Goal: Task Accomplishment & Management: Complete application form

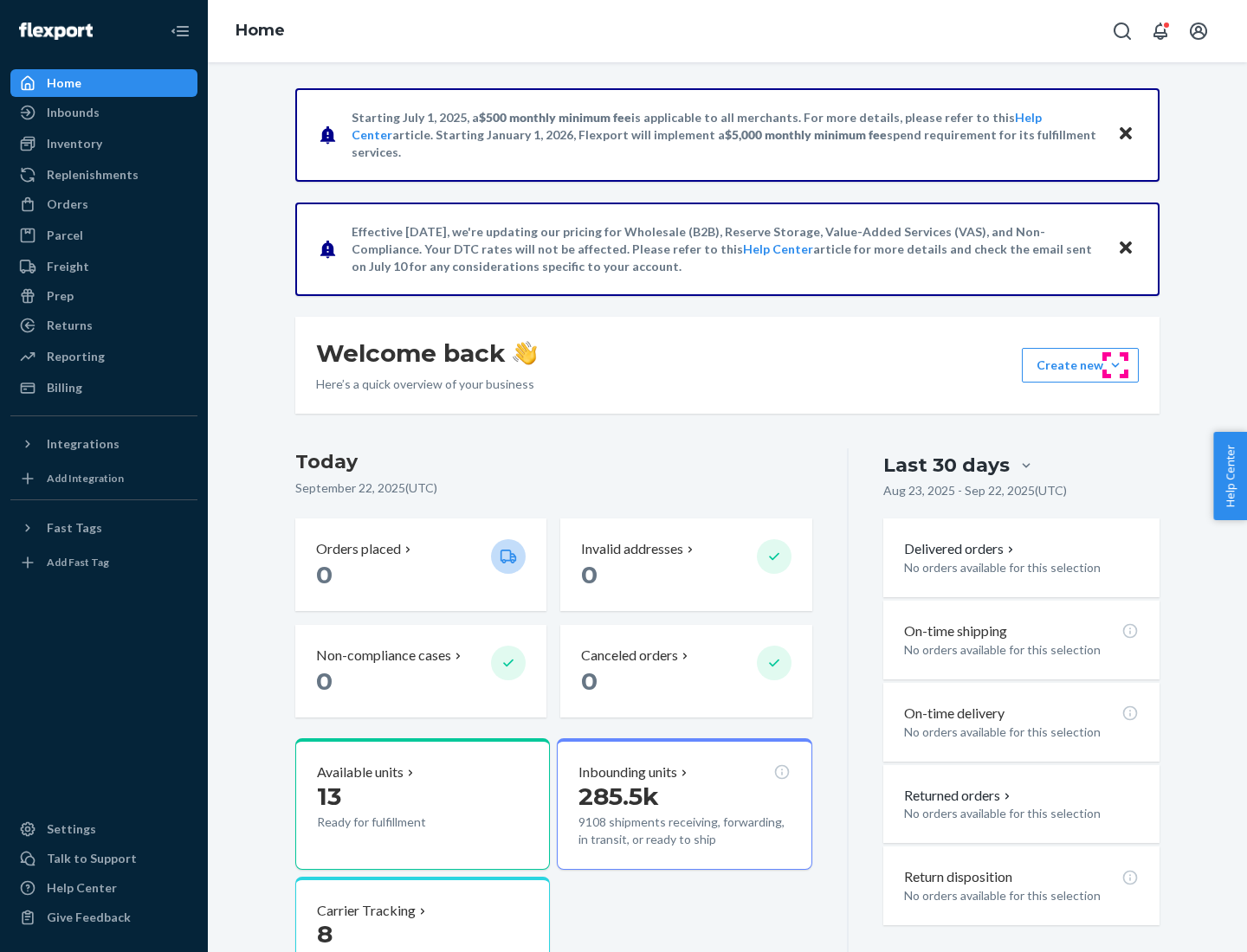
click at [1115, 365] on button "Create new Create new inbound Create new order Create new product" at bounding box center [1080, 365] width 117 height 35
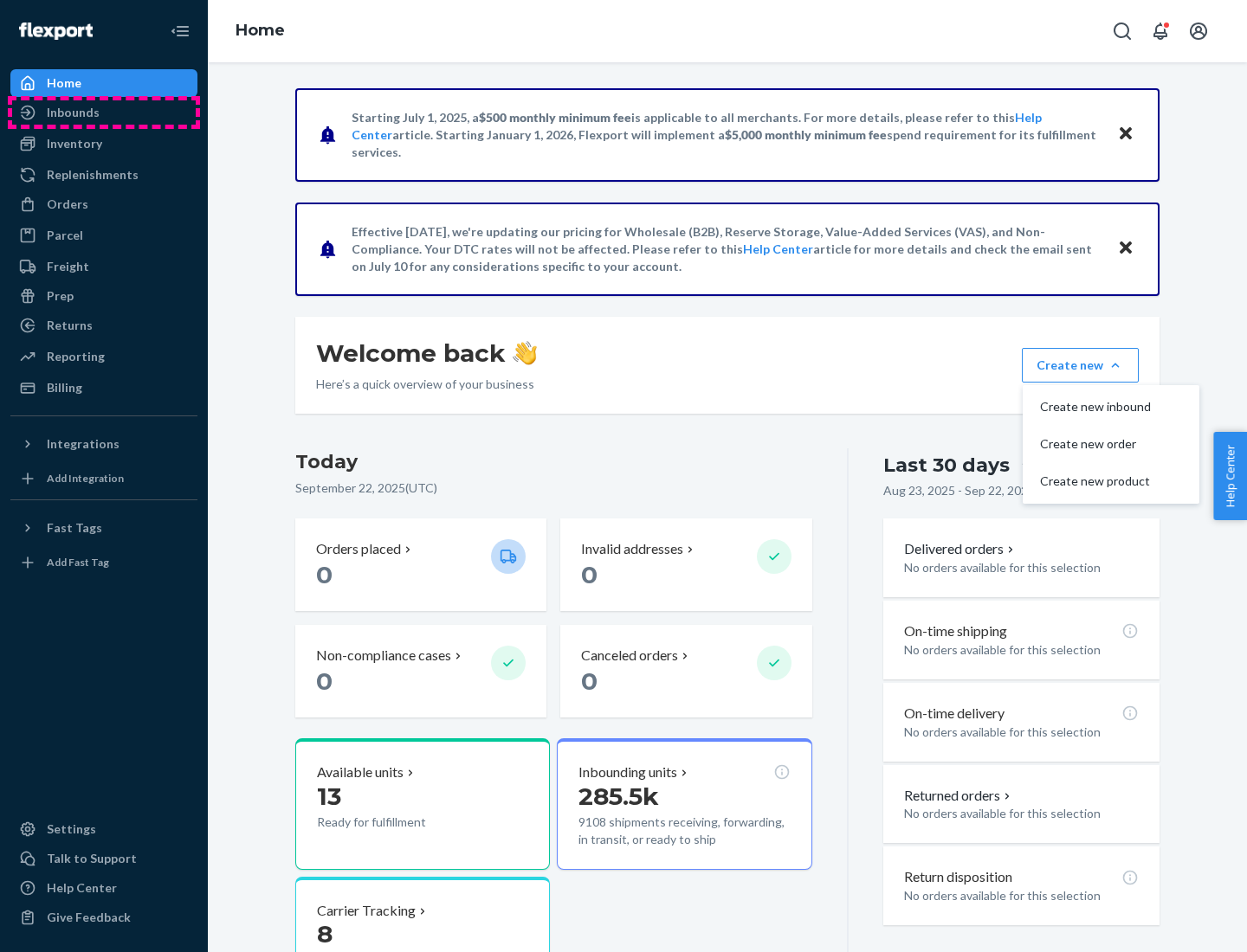
click at [104, 112] on div "Inbounds" at bounding box center [103, 112] width 184 height 24
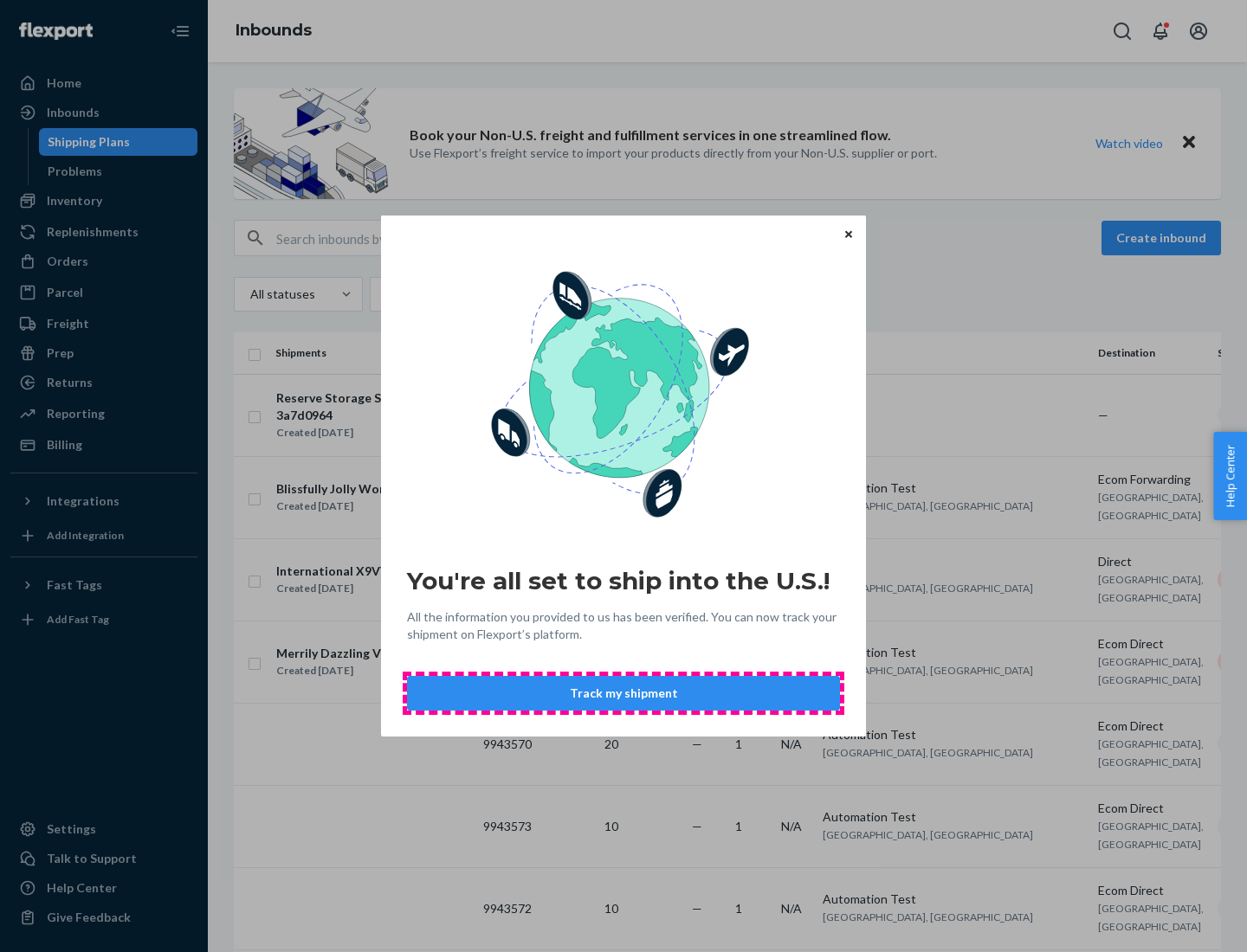
click at [624, 694] on button "Track my shipment" at bounding box center [624, 693] width 433 height 35
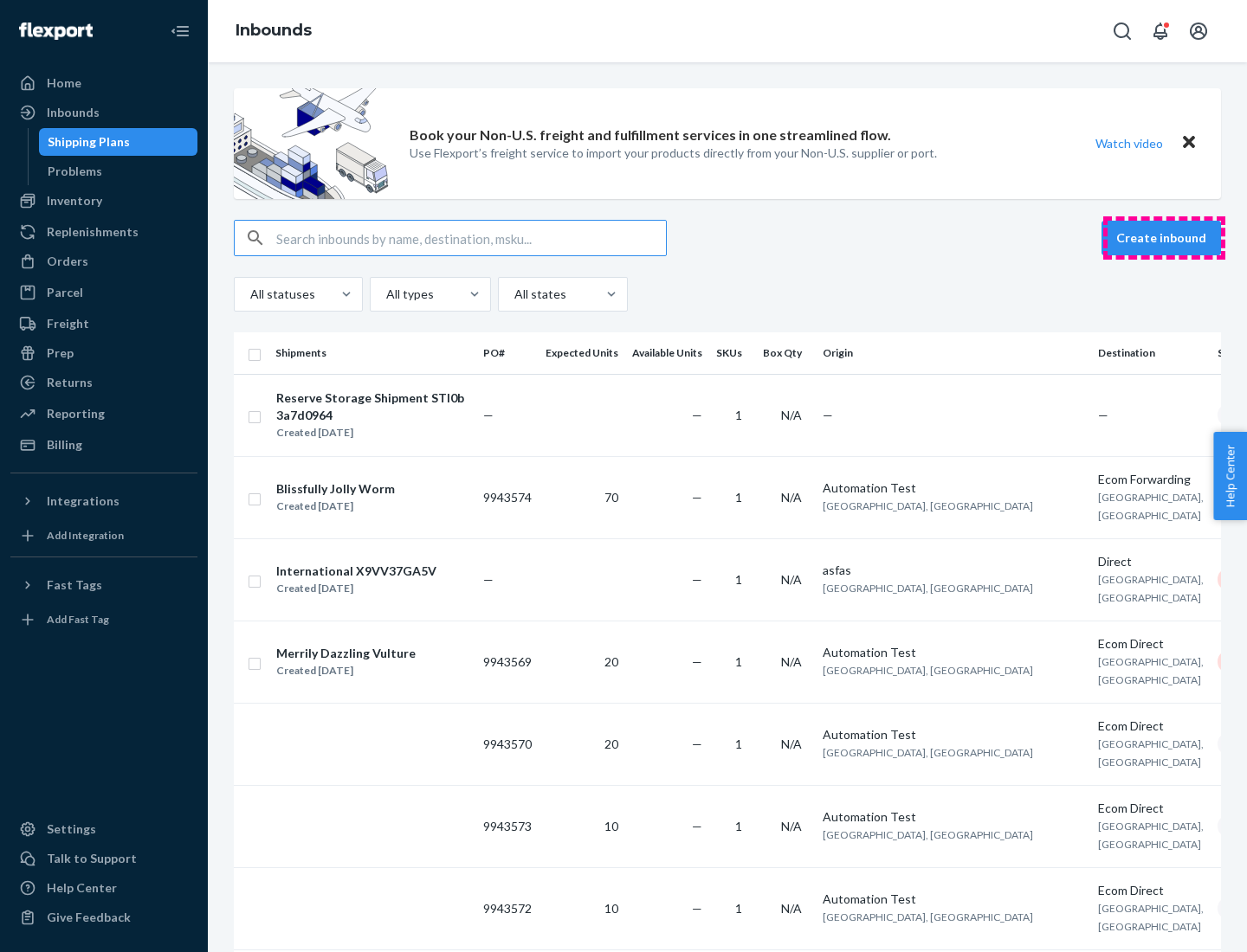
click at [1164, 238] on button "Create inbound" at bounding box center [1161, 237] width 119 height 35
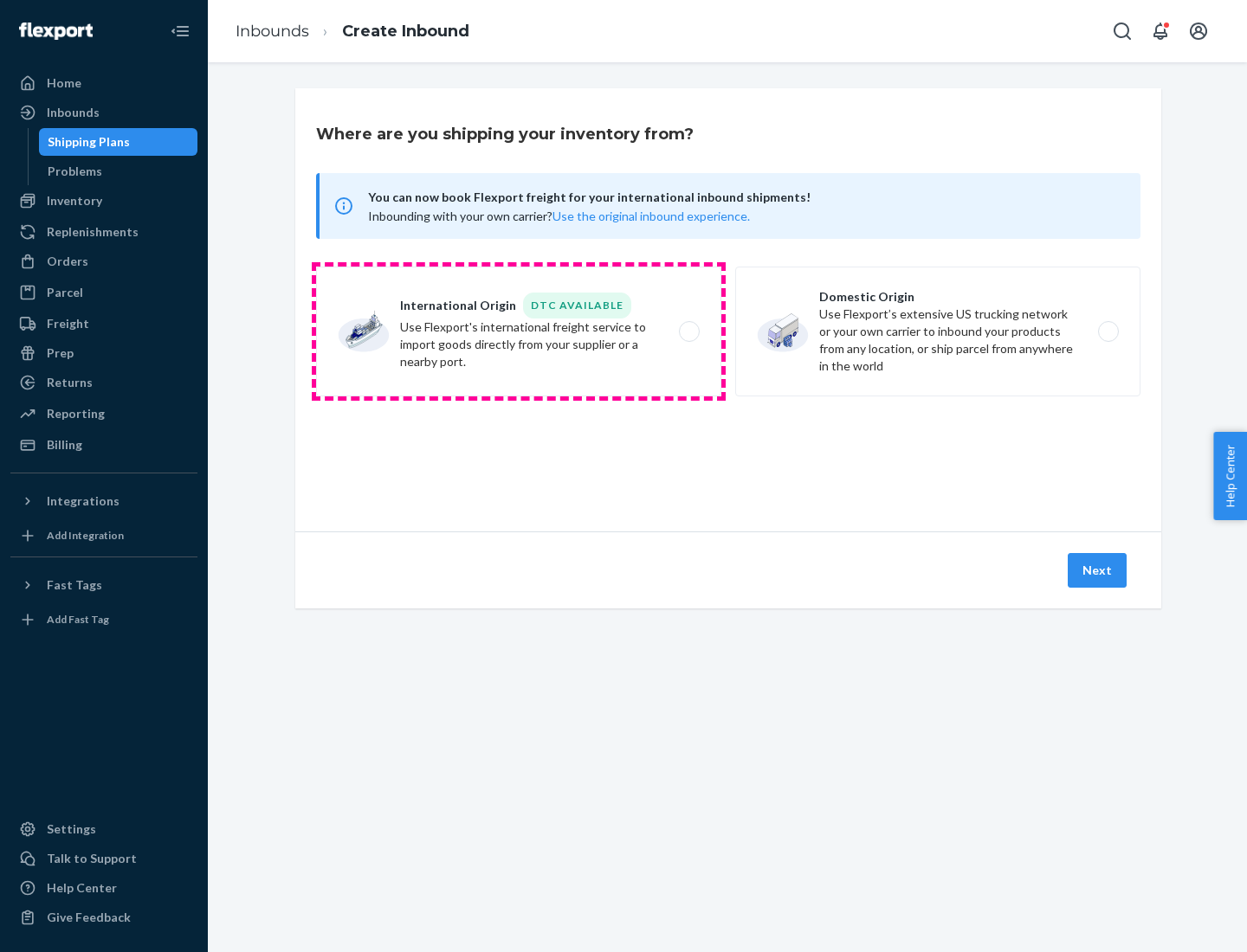
click at [518, 332] on label "International Origin DTC Available Use Flexport's international freight service…" at bounding box center [518, 332] width 405 height 130
click at [688, 332] on input "International Origin DTC Available Use Flexport's international freight service…" at bounding box center [693, 332] width 11 height 11
radio input "true"
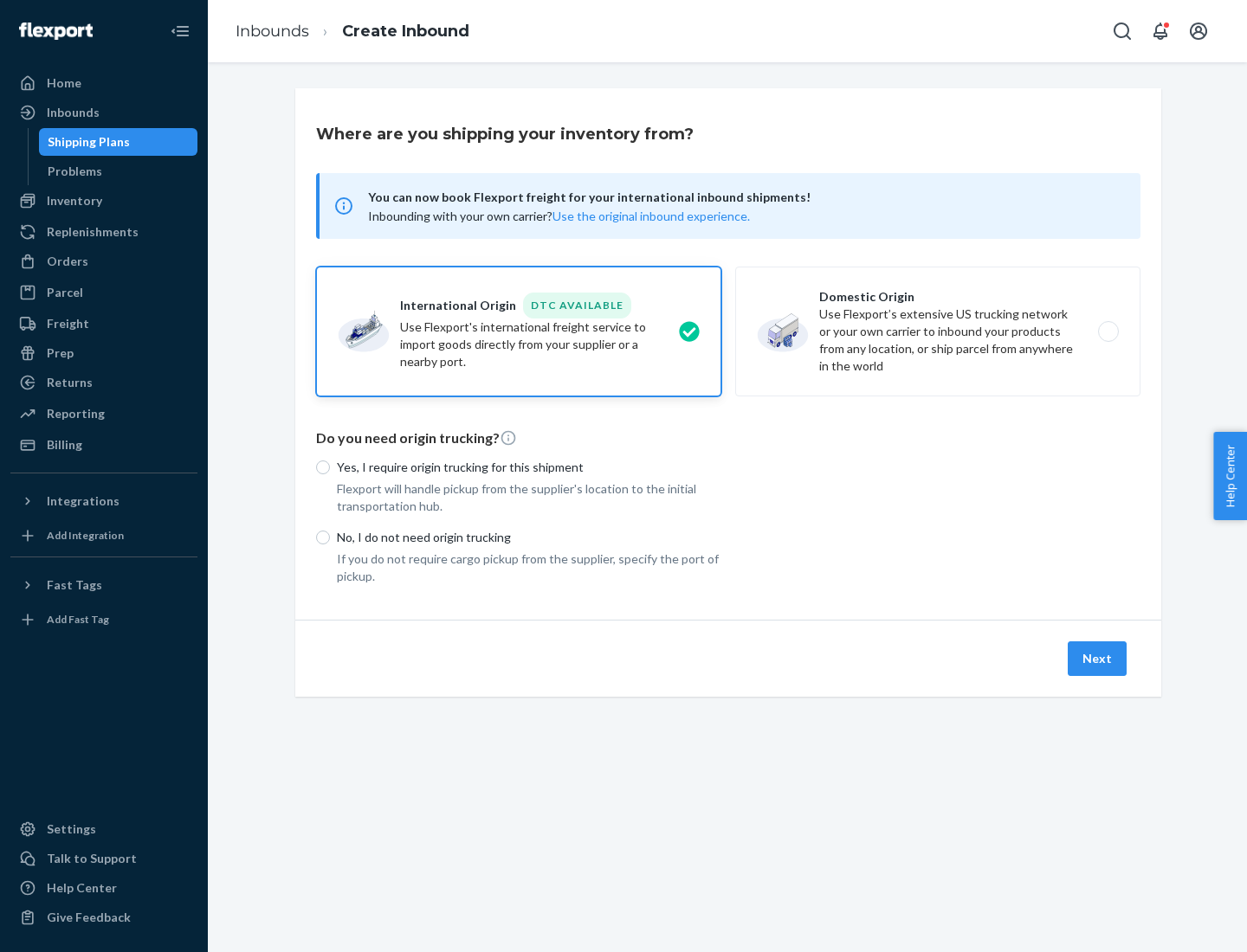
click at [529, 537] on p "No, I do not need origin trucking" at bounding box center [528, 537] width 384 height 17
click at [330, 537] on input "No, I do not need origin trucking" at bounding box center [323, 538] width 14 height 14
radio input "true"
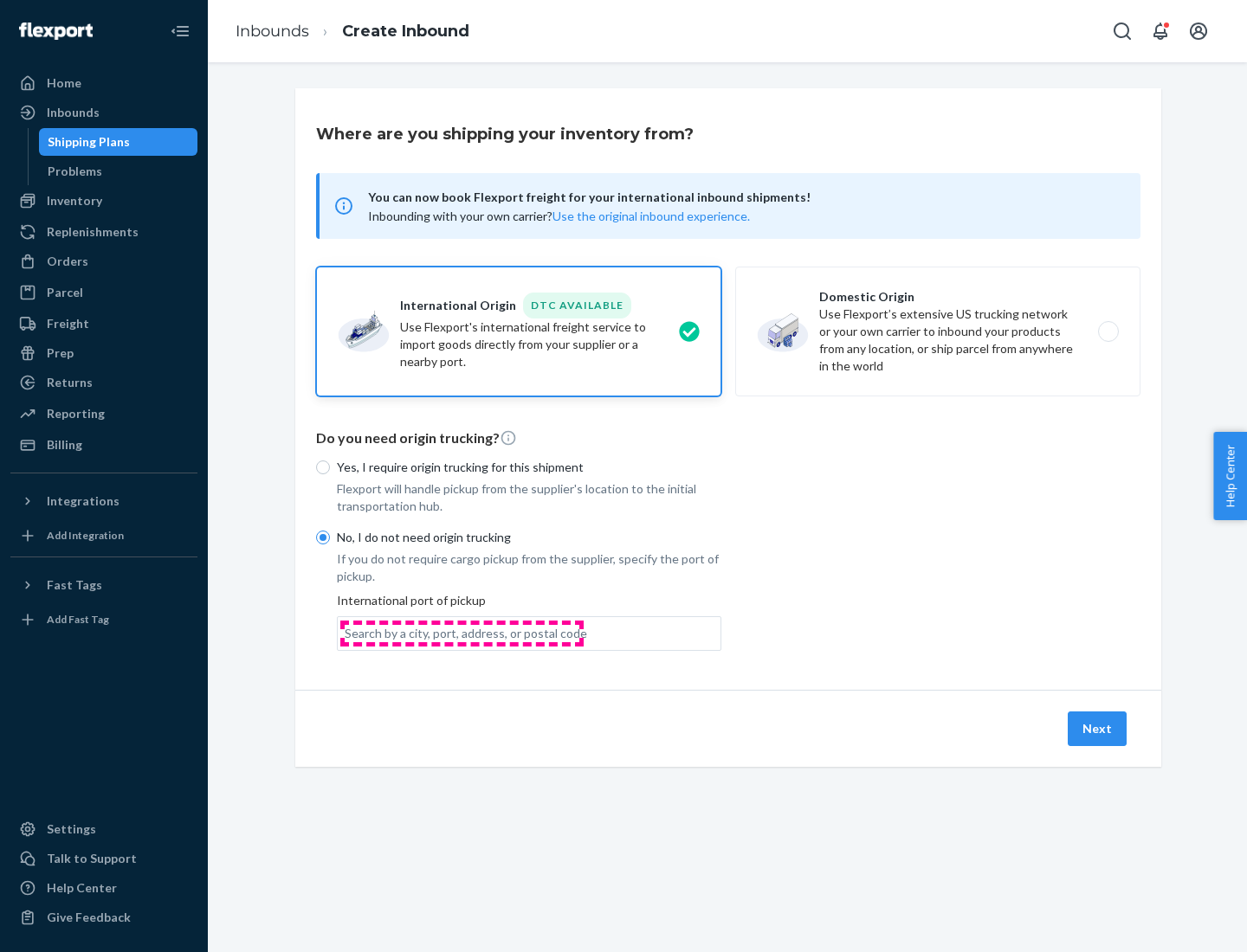
click at [462, 632] on div "Search by a city, port, address, or postal code" at bounding box center [466, 633] width 242 height 17
click at [346, 632] on input "Search by a city, port, address, or postal code" at bounding box center [346, 633] width 2 height 17
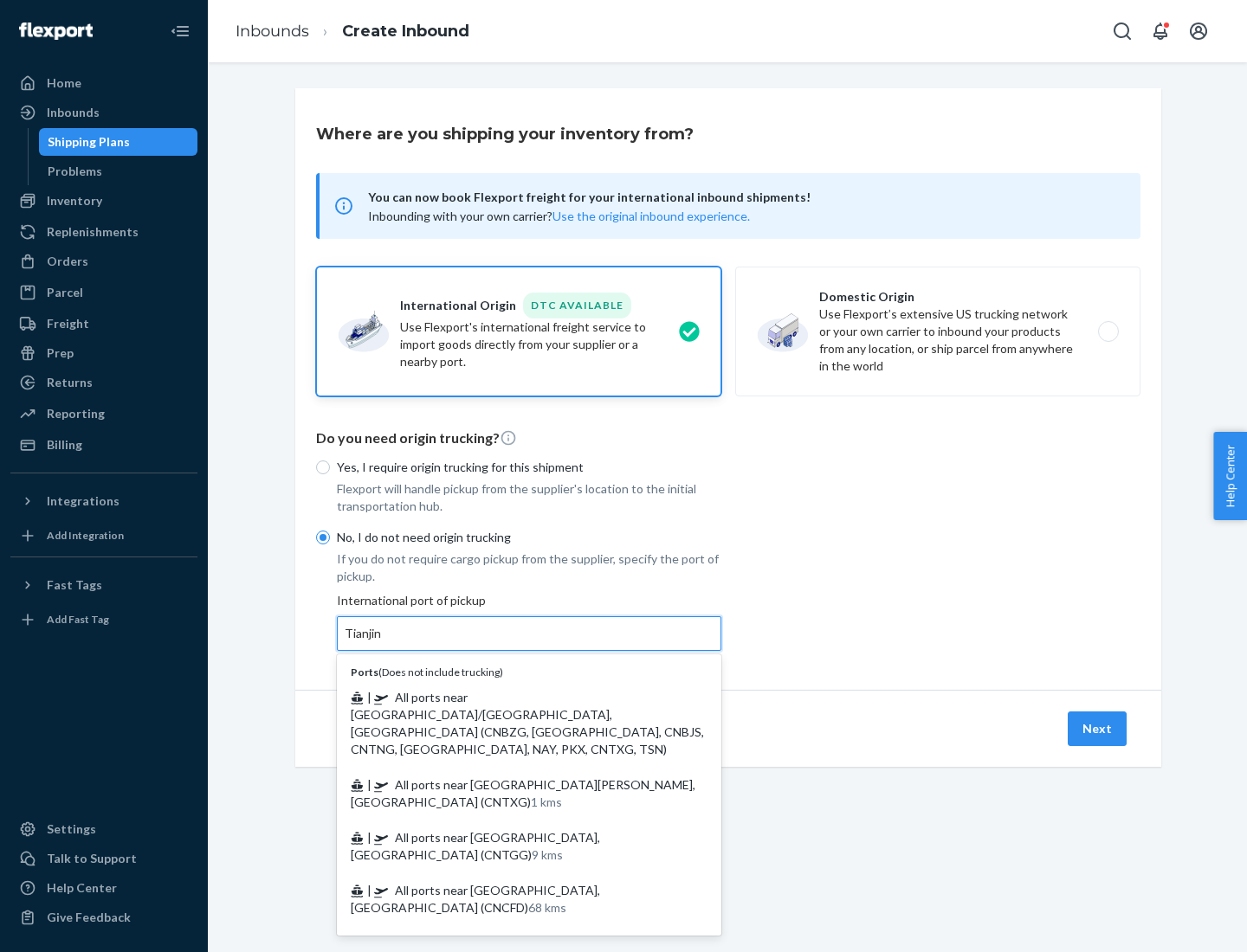
click at [511, 697] on span "| All ports near [GEOGRAPHIC_DATA]/[GEOGRAPHIC_DATA], [GEOGRAPHIC_DATA] (CNBZG,…" at bounding box center [527, 723] width 353 height 67
click at [382, 642] on input "Tianjin" at bounding box center [363, 633] width 38 height 17
type input "All ports near [GEOGRAPHIC_DATA]/[GEOGRAPHIC_DATA], [GEOGRAPHIC_DATA] (CNBZG, […"
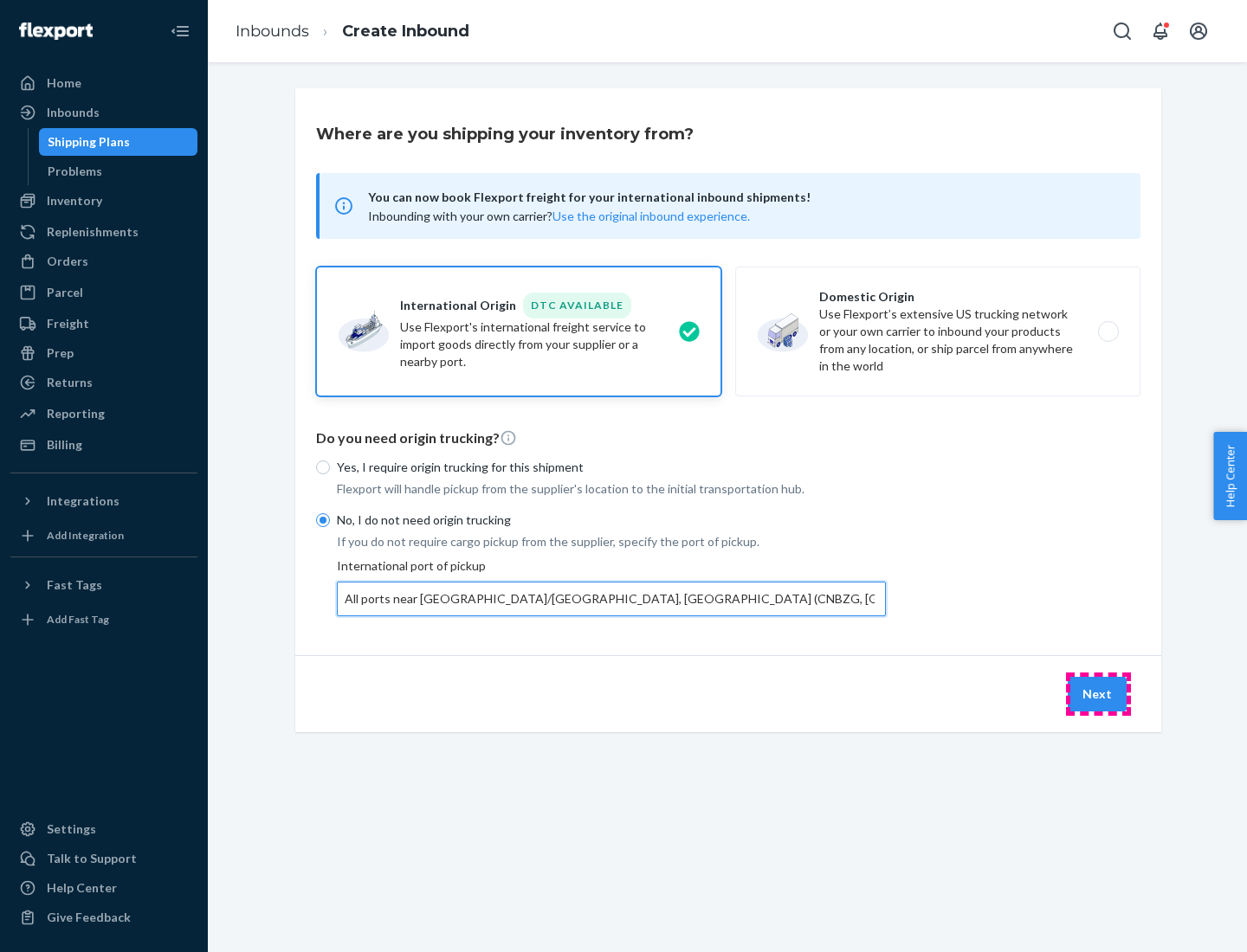
click at [1098, 694] on button "Next" at bounding box center [1096, 694] width 59 height 35
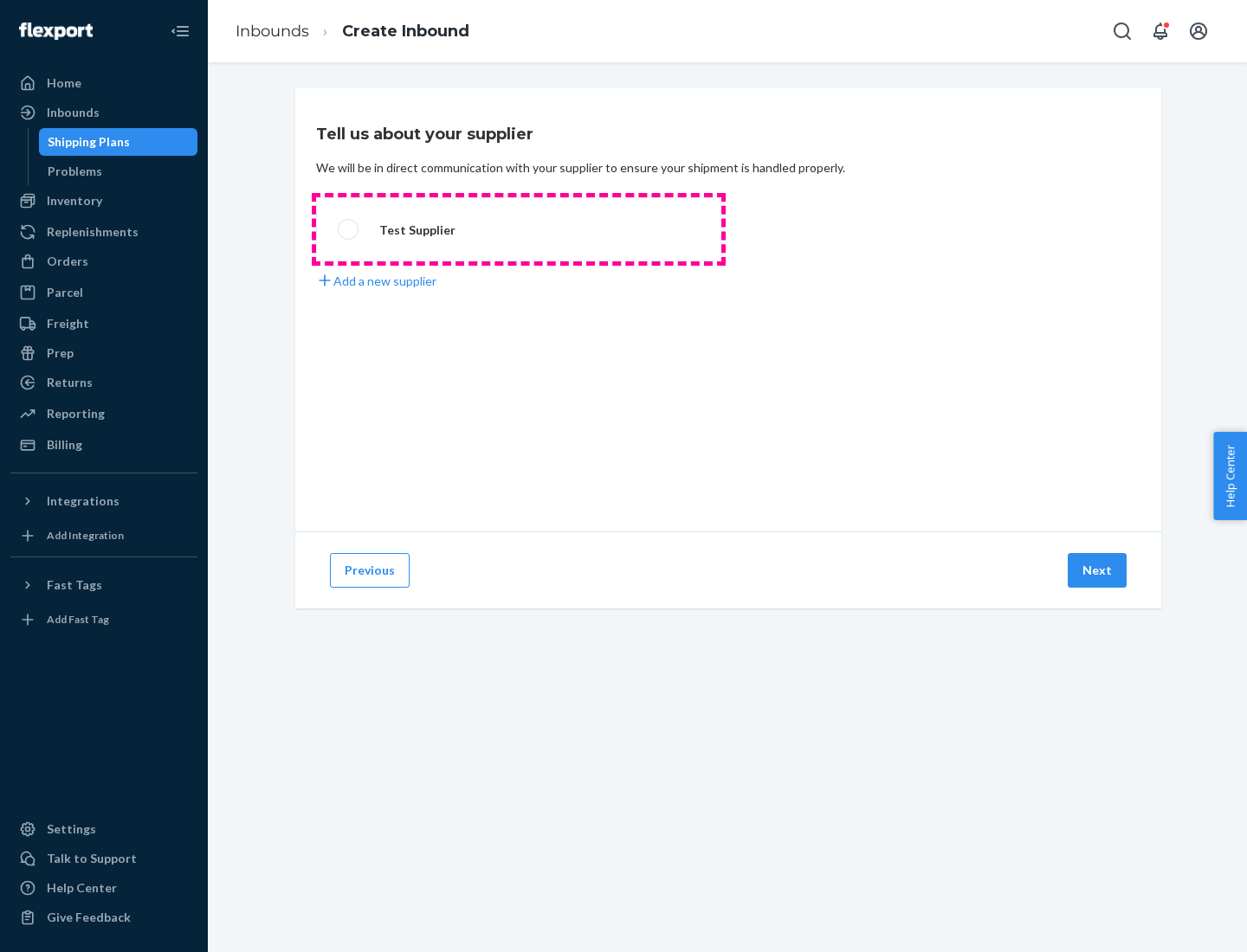
click at [518, 229] on label "Test Supplier" at bounding box center [518, 229] width 405 height 65
click at [348, 229] on input "Test Supplier" at bounding box center [343, 229] width 11 height 11
radio input "true"
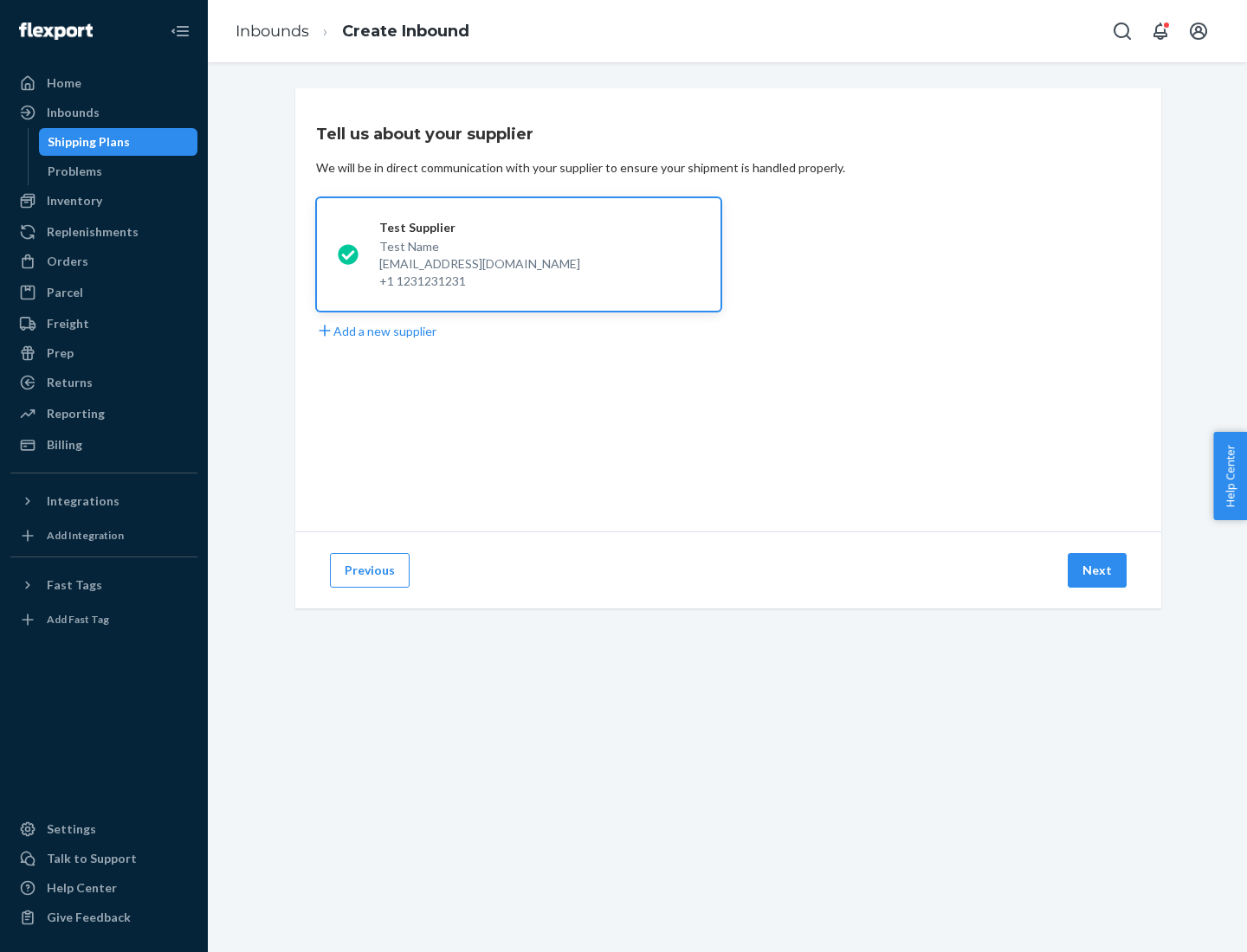
click at [1098, 571] on button "Next" at bounding box center [1096, 570] width 59 height 35
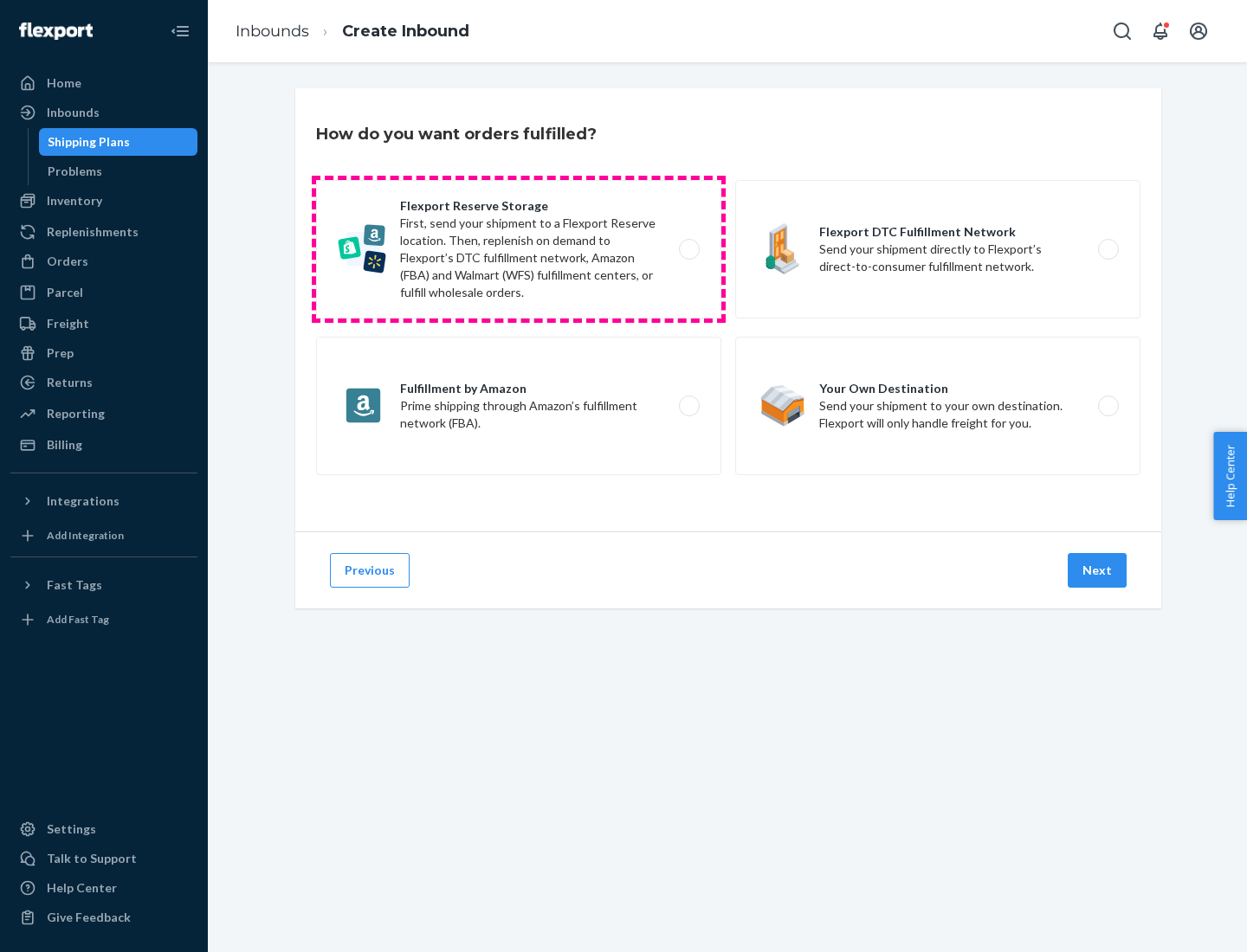
click at [518, 249] on label "Flexport Reserve Storage First, send your shipment to a Flexport Reserve locati…" at bounding box center [518, 249] width 405 height 139
click at [688, 249] on input "Flexport Reserve Storage First, send your shipment to a Flexport Reserve locati…" at bounding box center [693, 249] width 11 height 11
radio input "true"
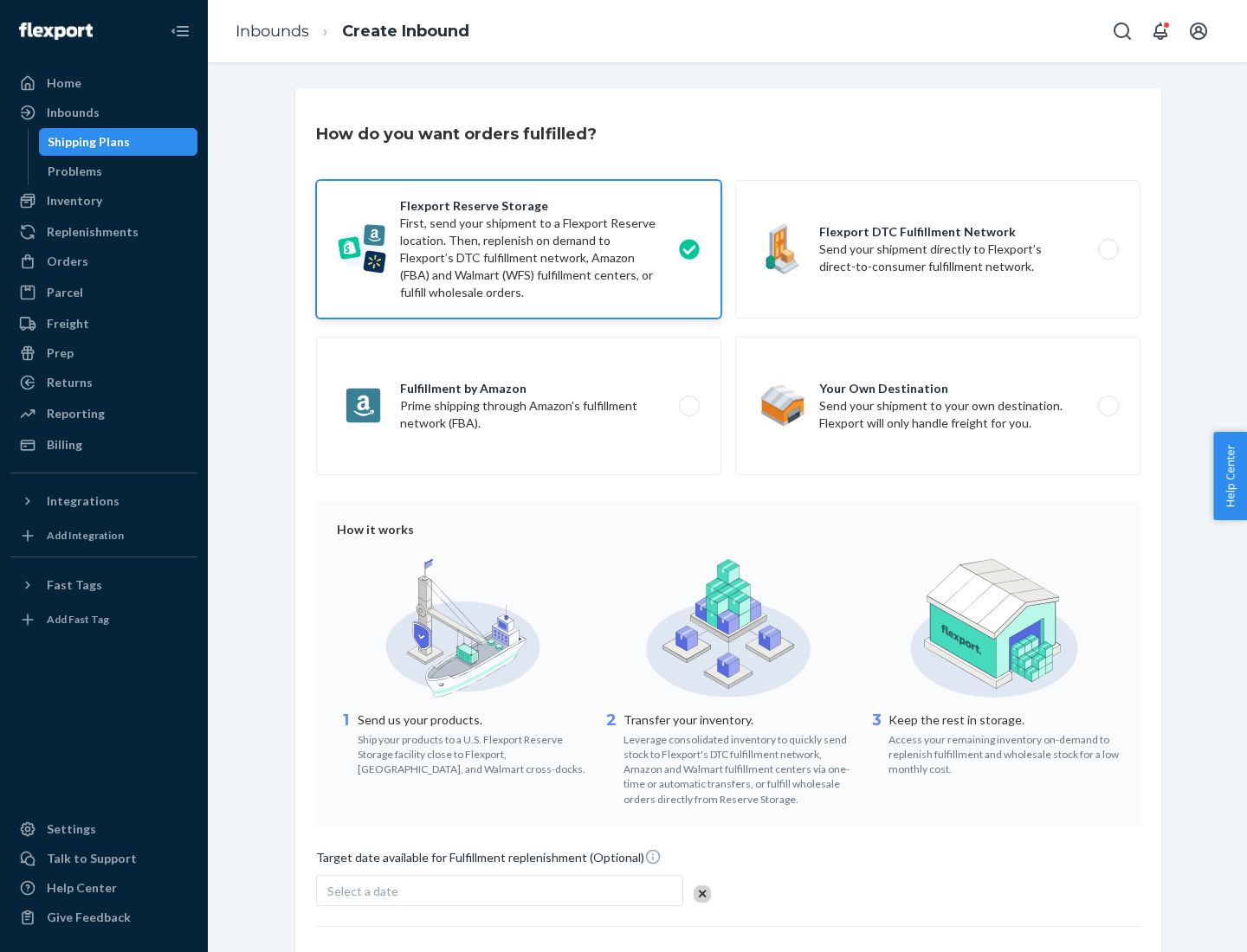
scroll to position [142, 0]
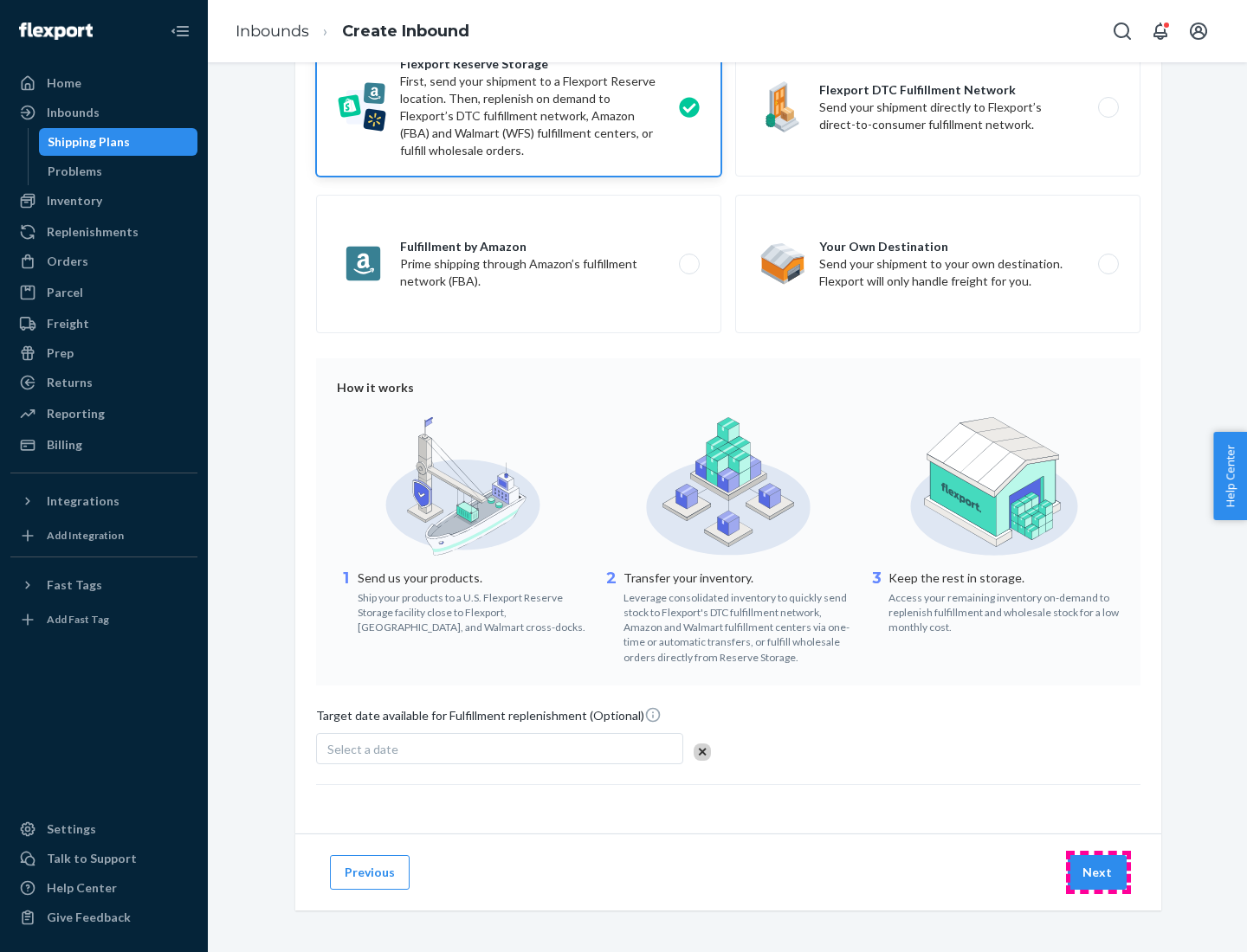
click at [1098, 872] on button "Next" at bounding box center [1096, 873] width 59 height 35
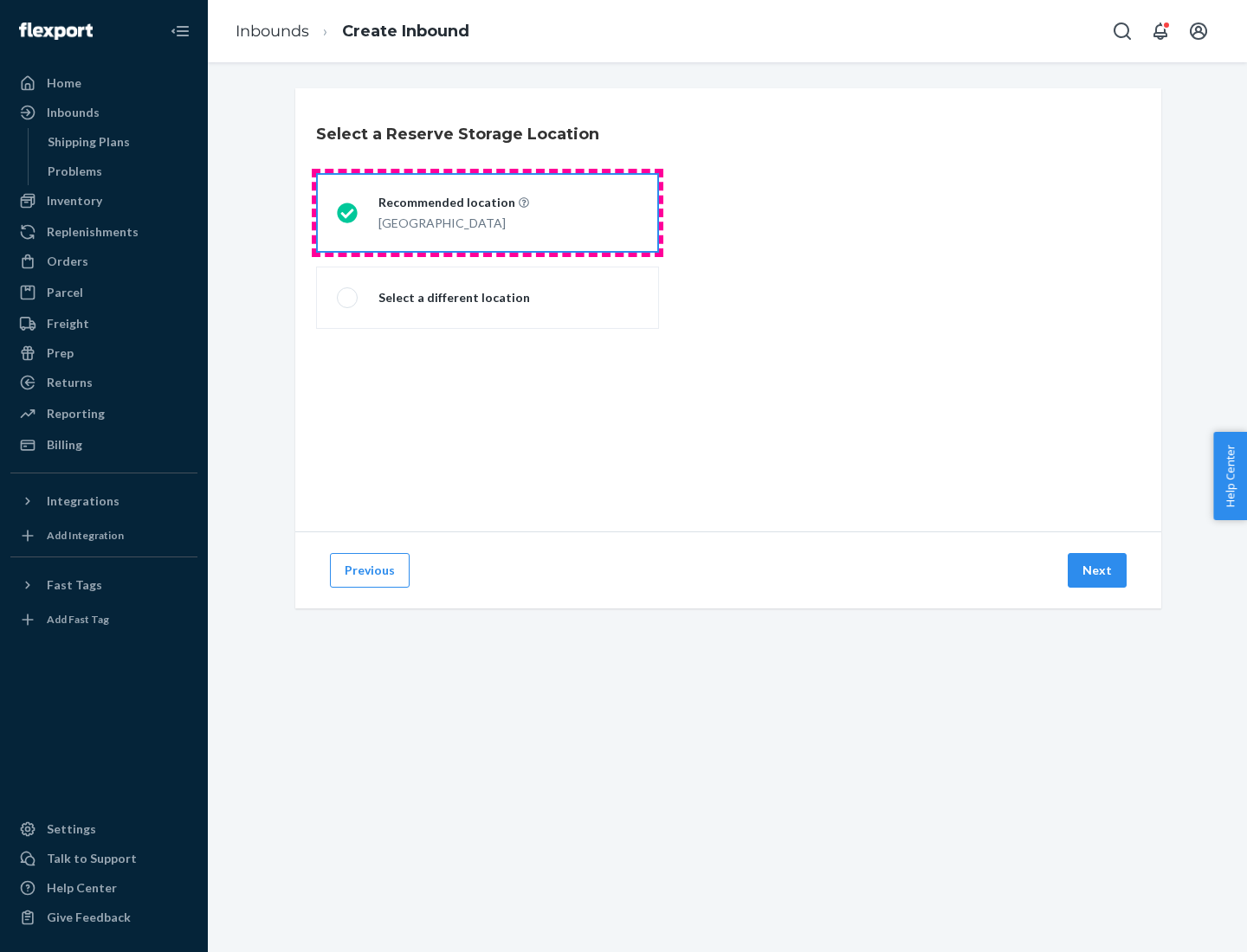
click at [487, 213] on div "[GEOGRAPHIC_DATA]" at bounding box center [454, 221] width 151 height 21
click at [348, 213] on input "Recommended location [GEOGRAPHIC_DATA]" at bounding box center [342, 212] width 11 height 11
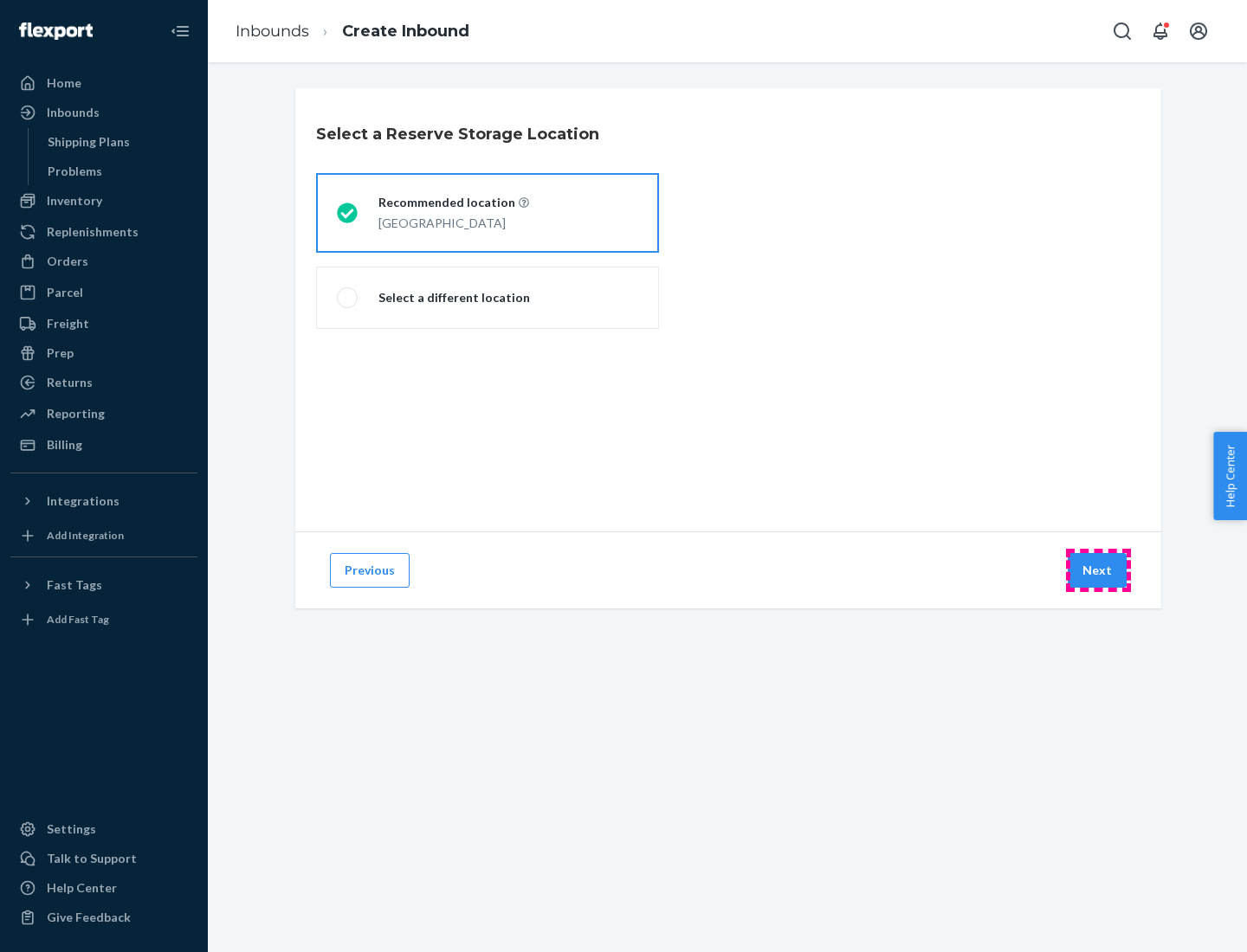
click at [1098, 571] on button "Next" at bounding box center [1096, 570] width 59 height 35
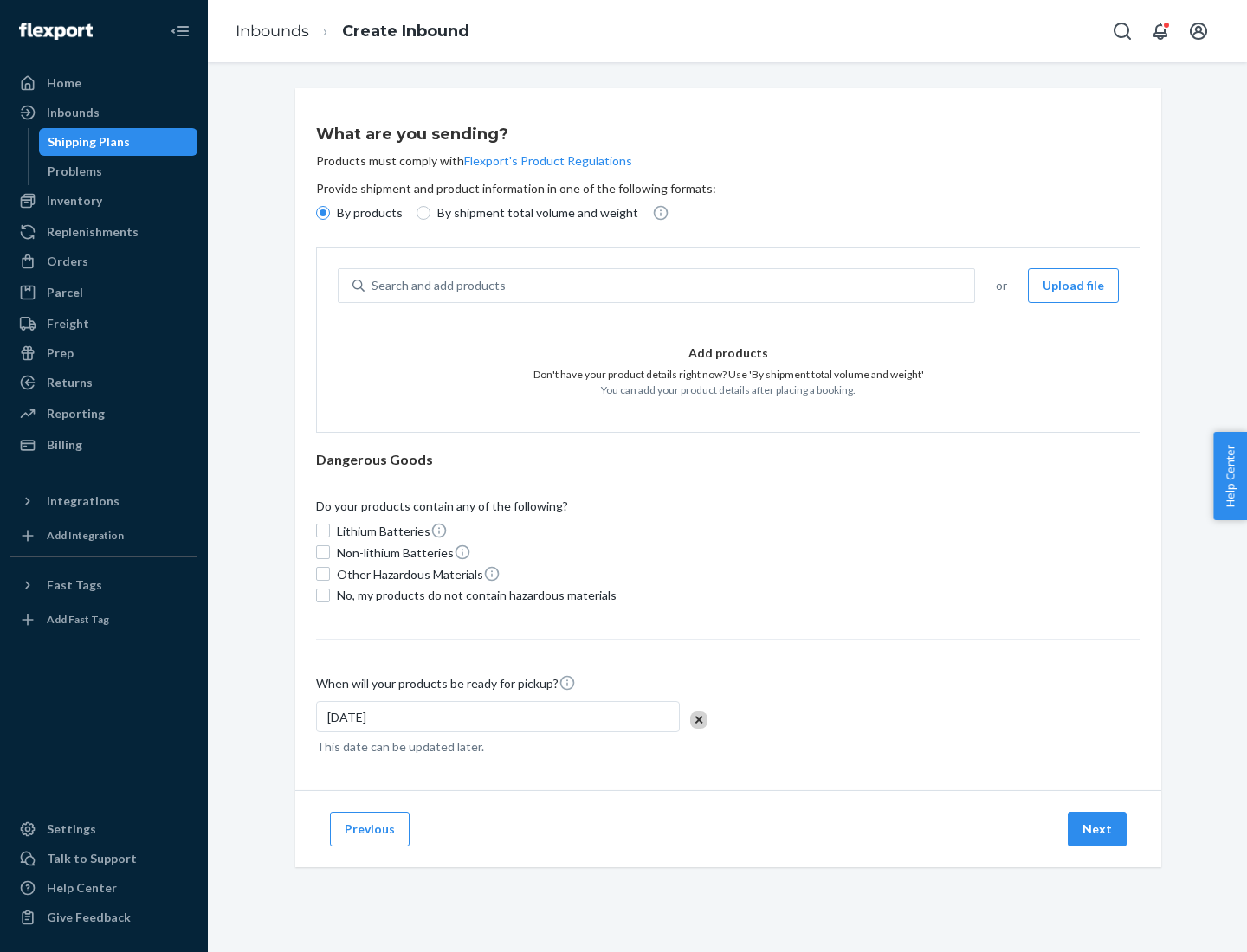
click at [670, 286] on div "Search and add products" at bounding box center [669, 285] width 610 height 31
click at [373, 286] on input "Search and add products" at bounding box center [372, 285] width 2 height 17
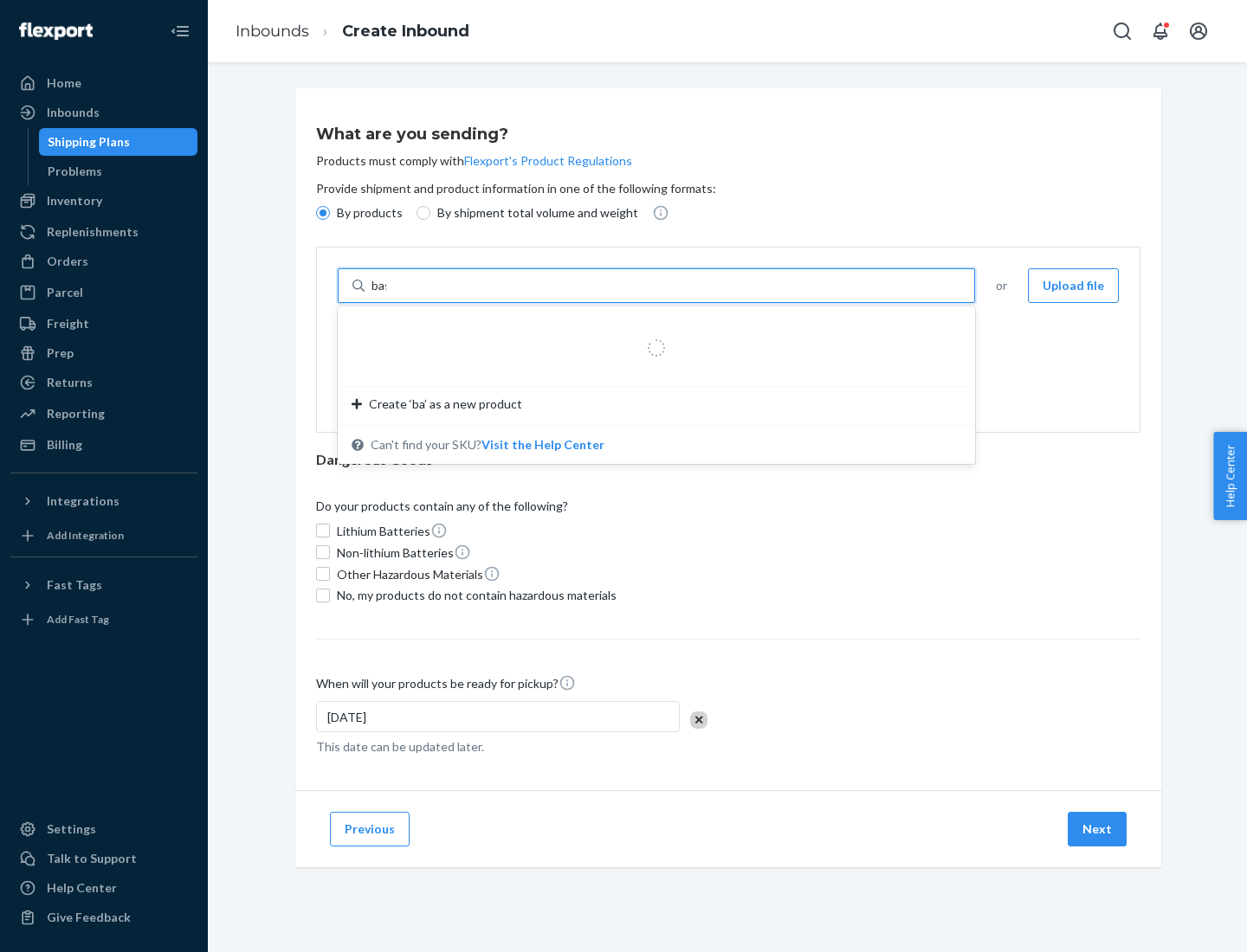
type input "basic"
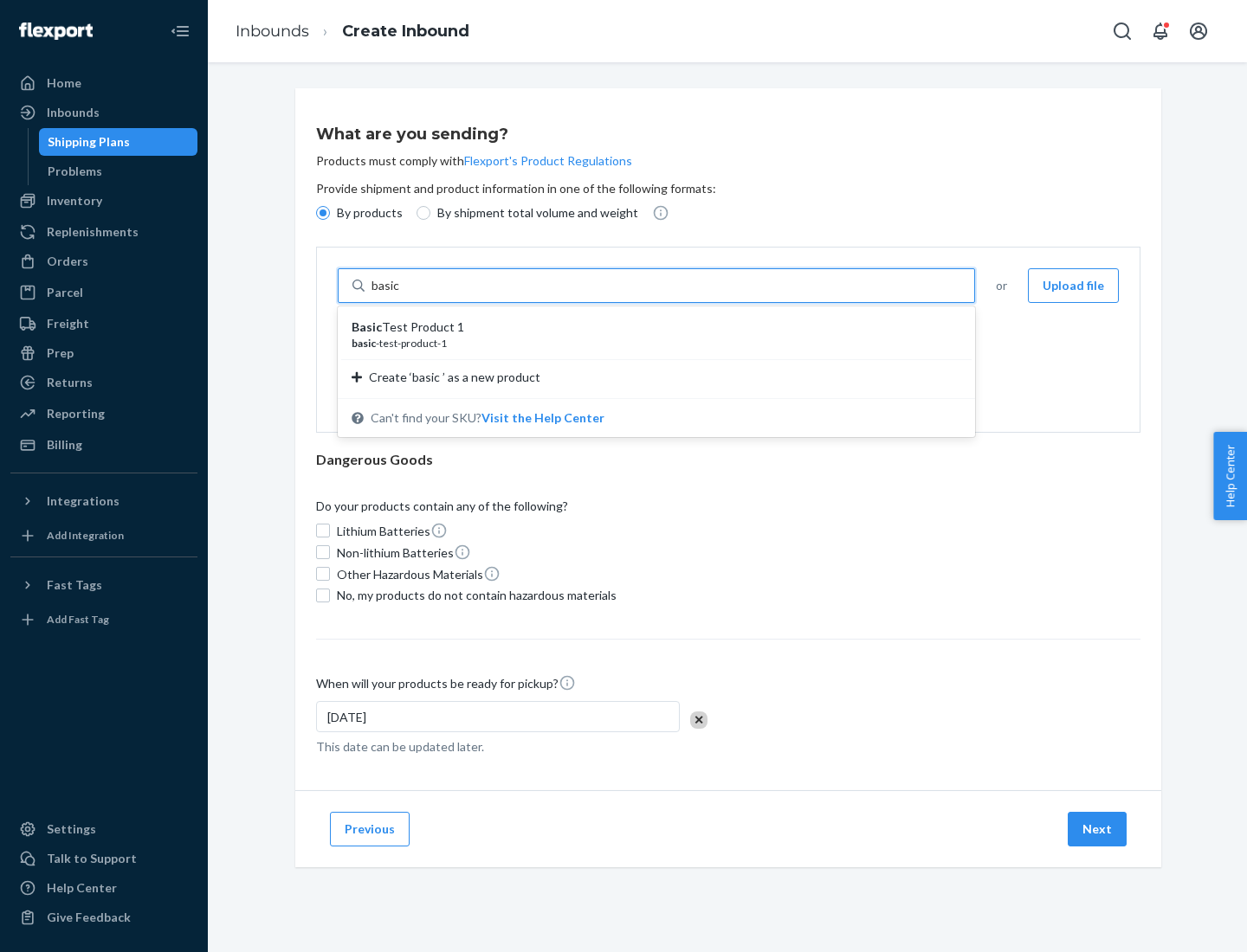
click at [650, 328] on div "Basic Test Product 1" at bounding box center [649, 327] width 596 height 17
click at [403, 294] on input "basic" at bounding box center [386, 285] width 31 height 17
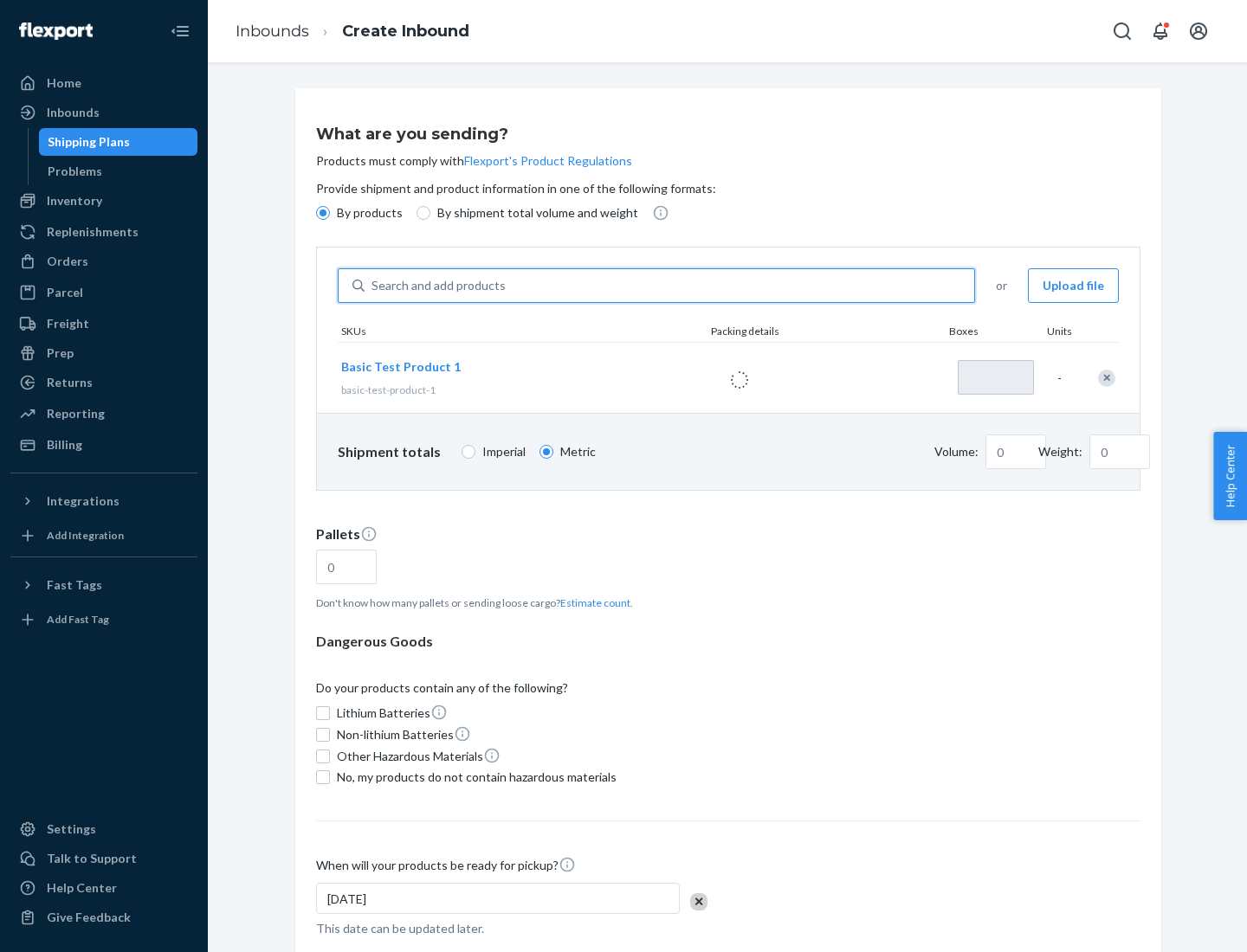
type input "1"
type input "1.09"
type input "3.27"
type input "3"
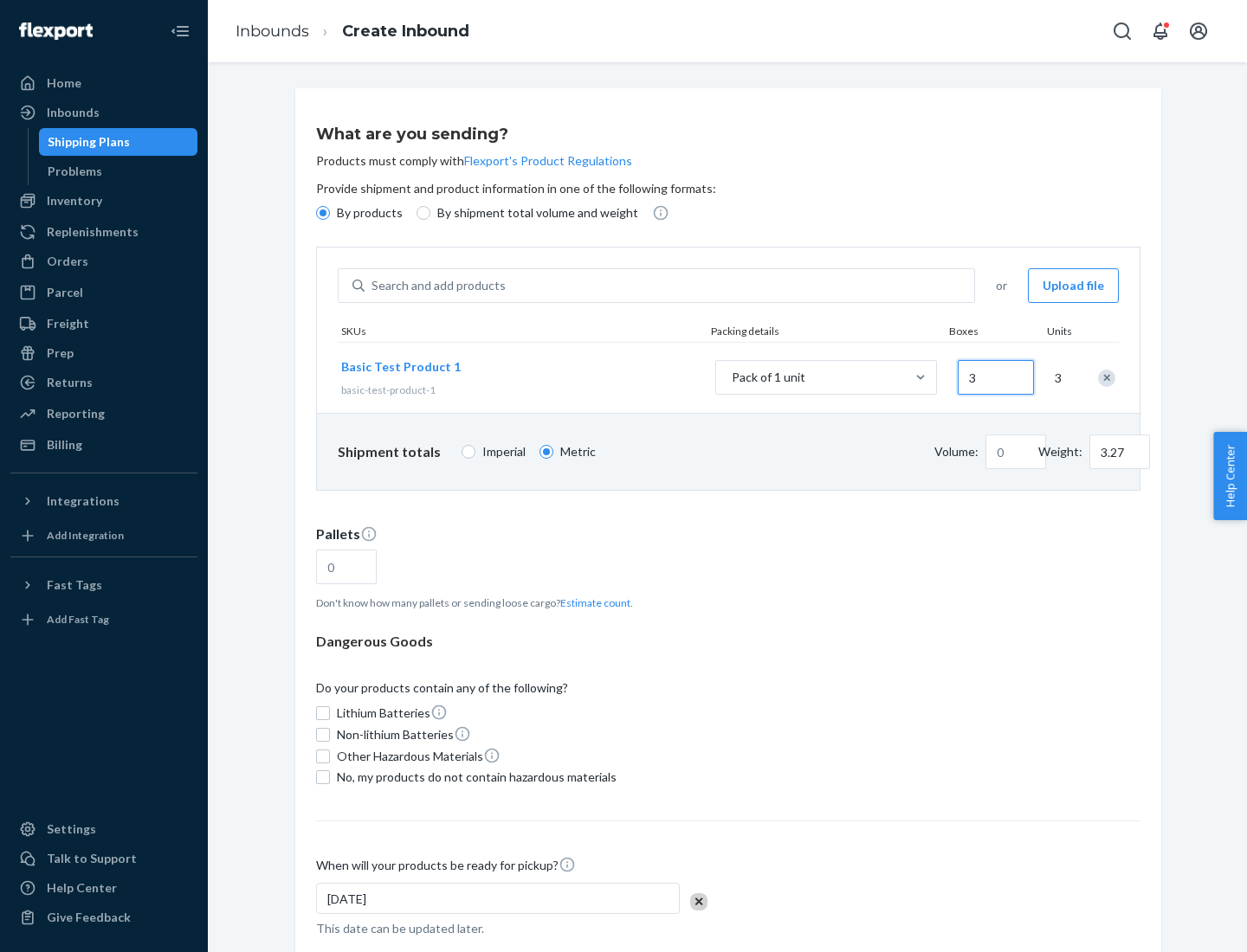
type input "0.01"
type input "32.66"
type input "30"
type input "0.07"
type input "326.59"
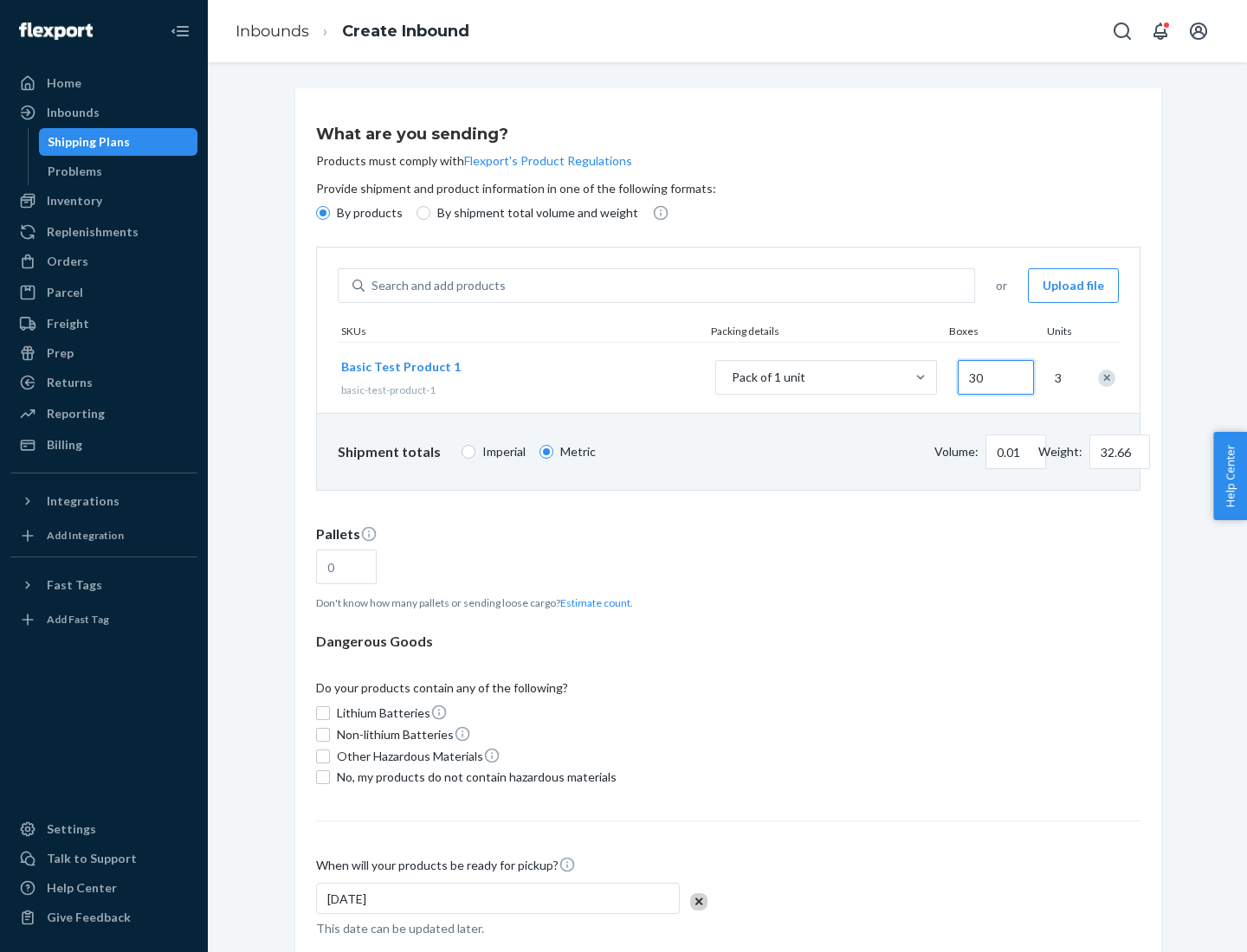
type input "300"
type input "0.68"
type input "3265.86"
type input "3000"
type input "1.09"
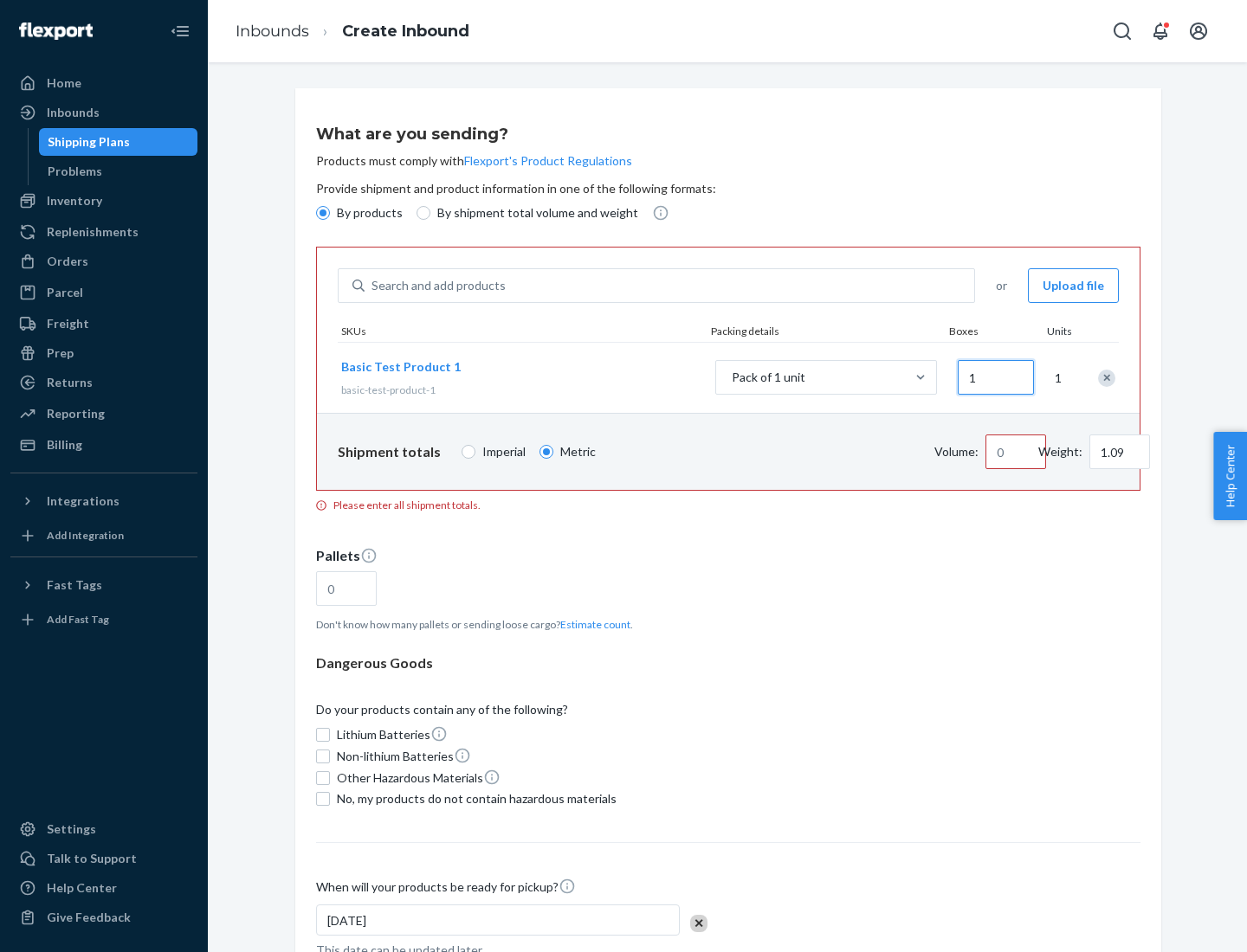
type input "10"
type input "10.89"
type input "100"
type input "0.02"
type input "108.86"
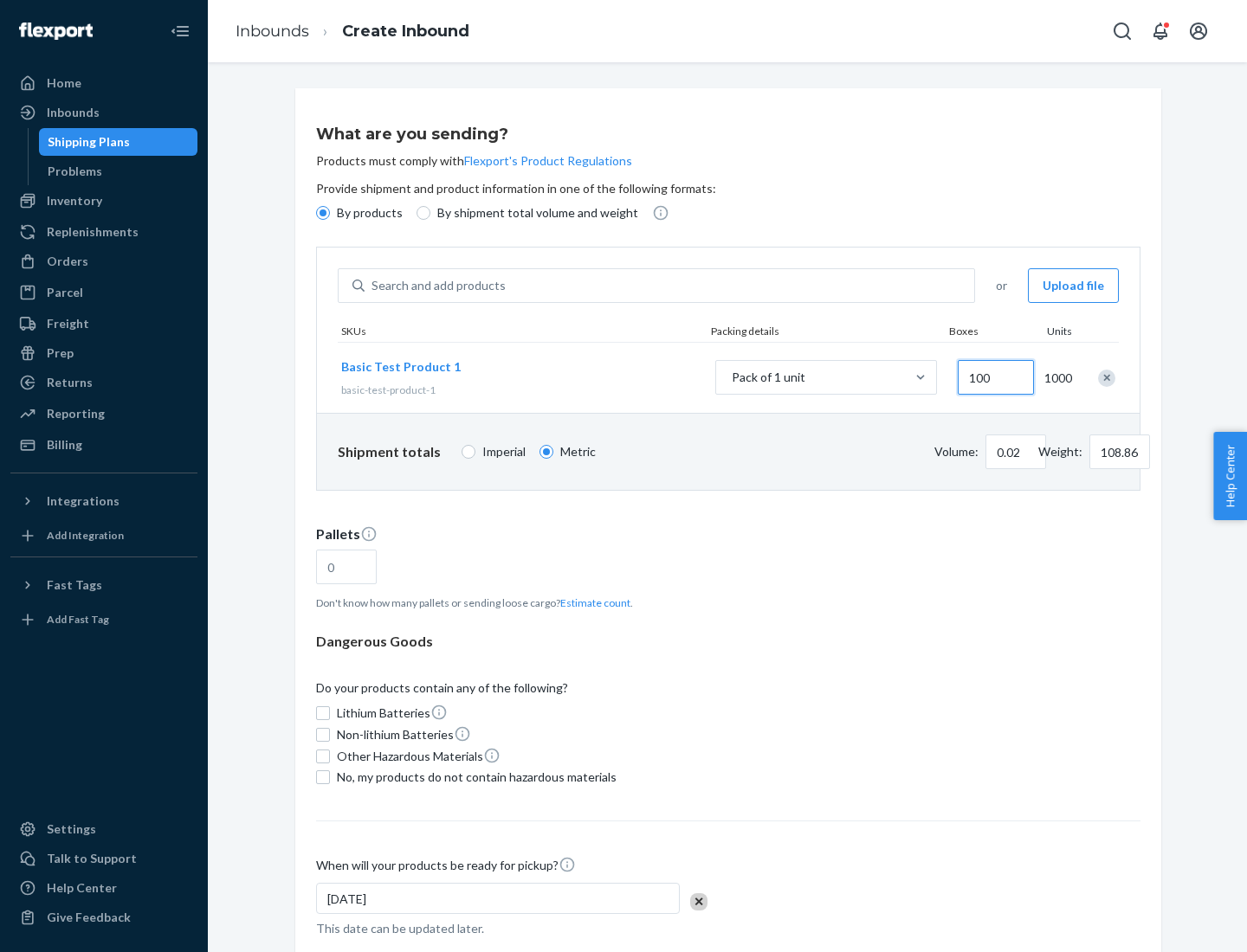
type input "0.23"
type input "1088.62"
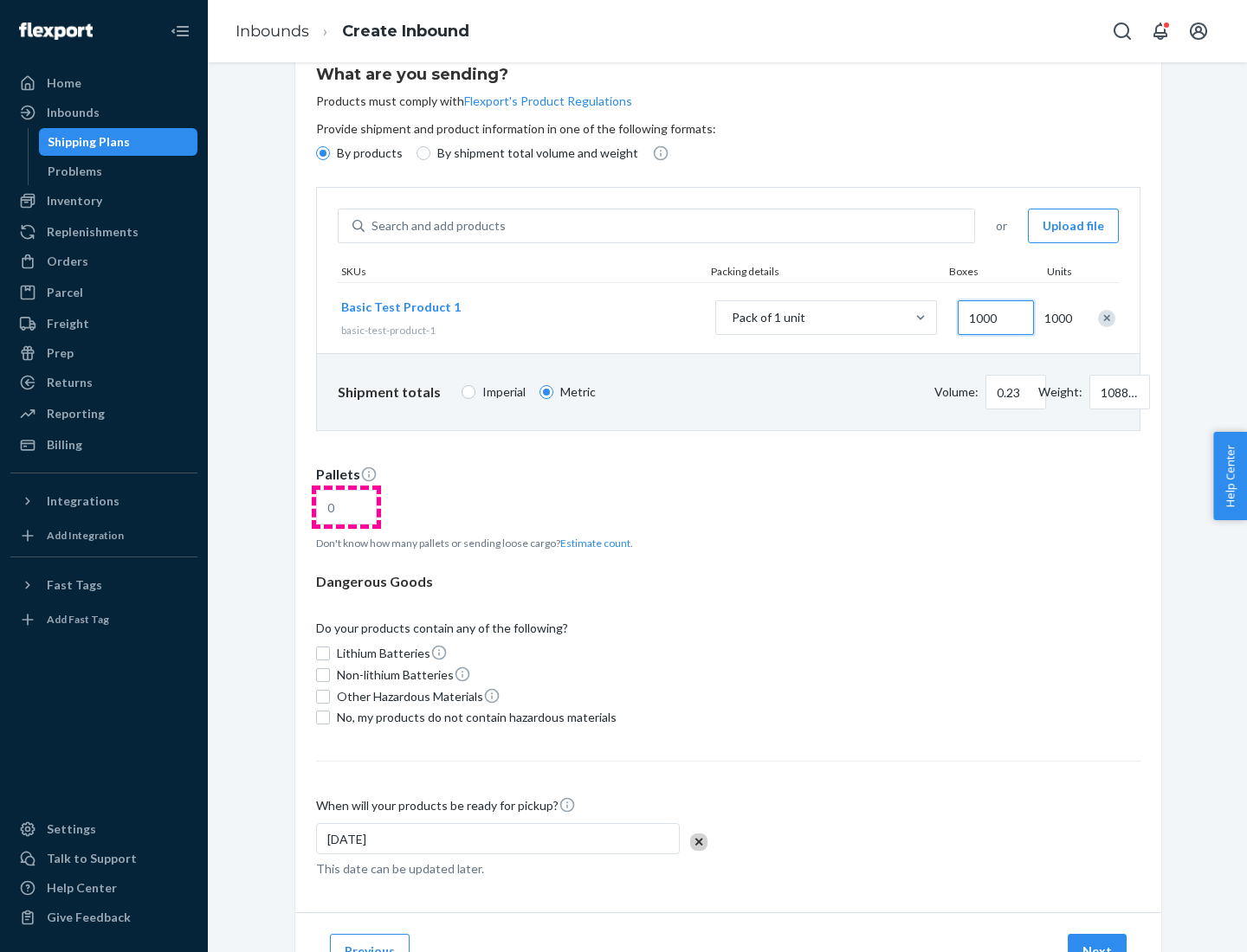
type input "1000"
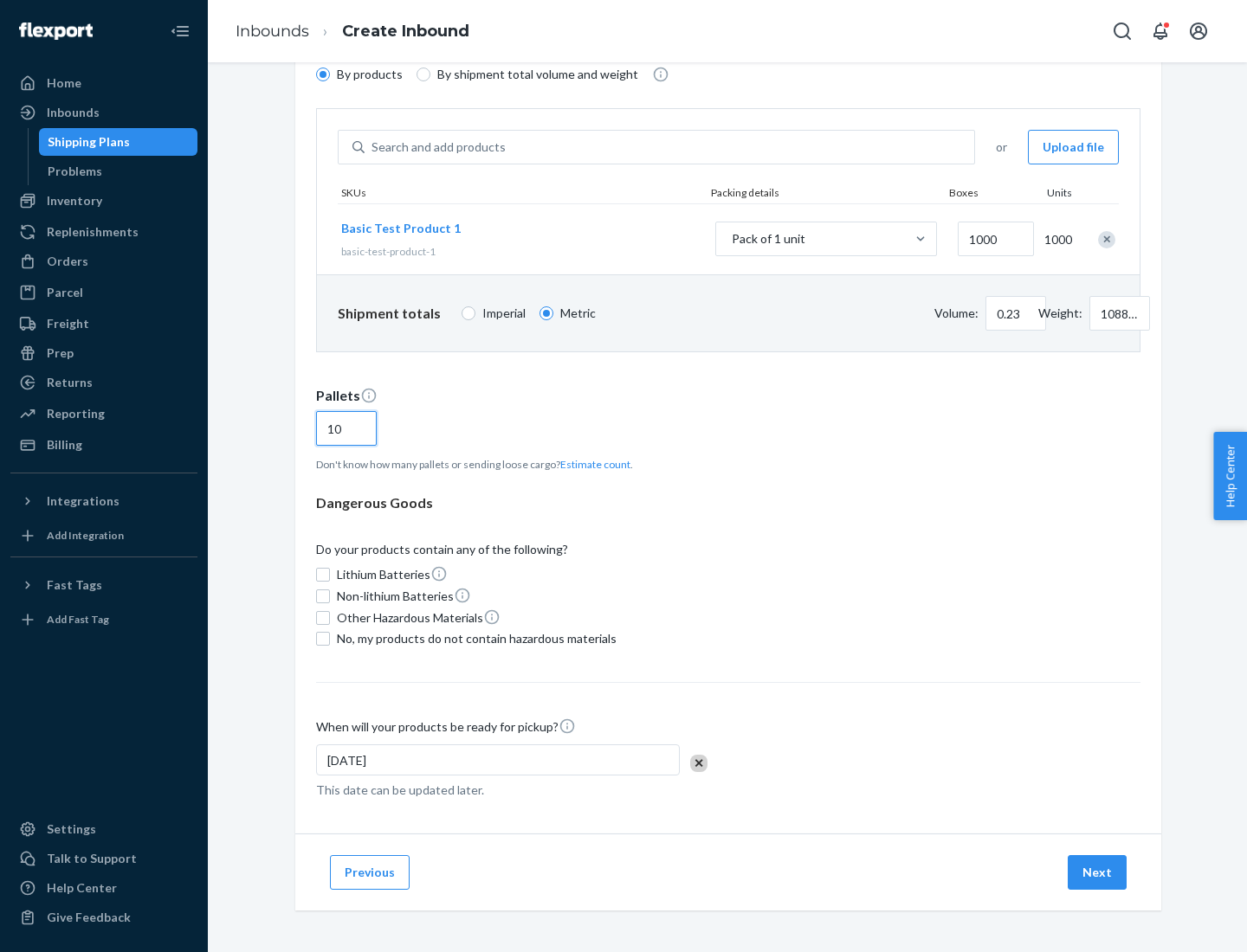
type input "10"
click at [474, 639] on span "No, my products do not contain hazardous materials" at bounding box center [477, 638] width 280 height 17
click at [330, 639] on input "No, my products do not contain hazardous materials" at bounding box center [323, 639] width 14 height 14
checkbox input "true"
click at [1098, 873] on button "Next" at bounding box center [1096, 873] width 59 height 35
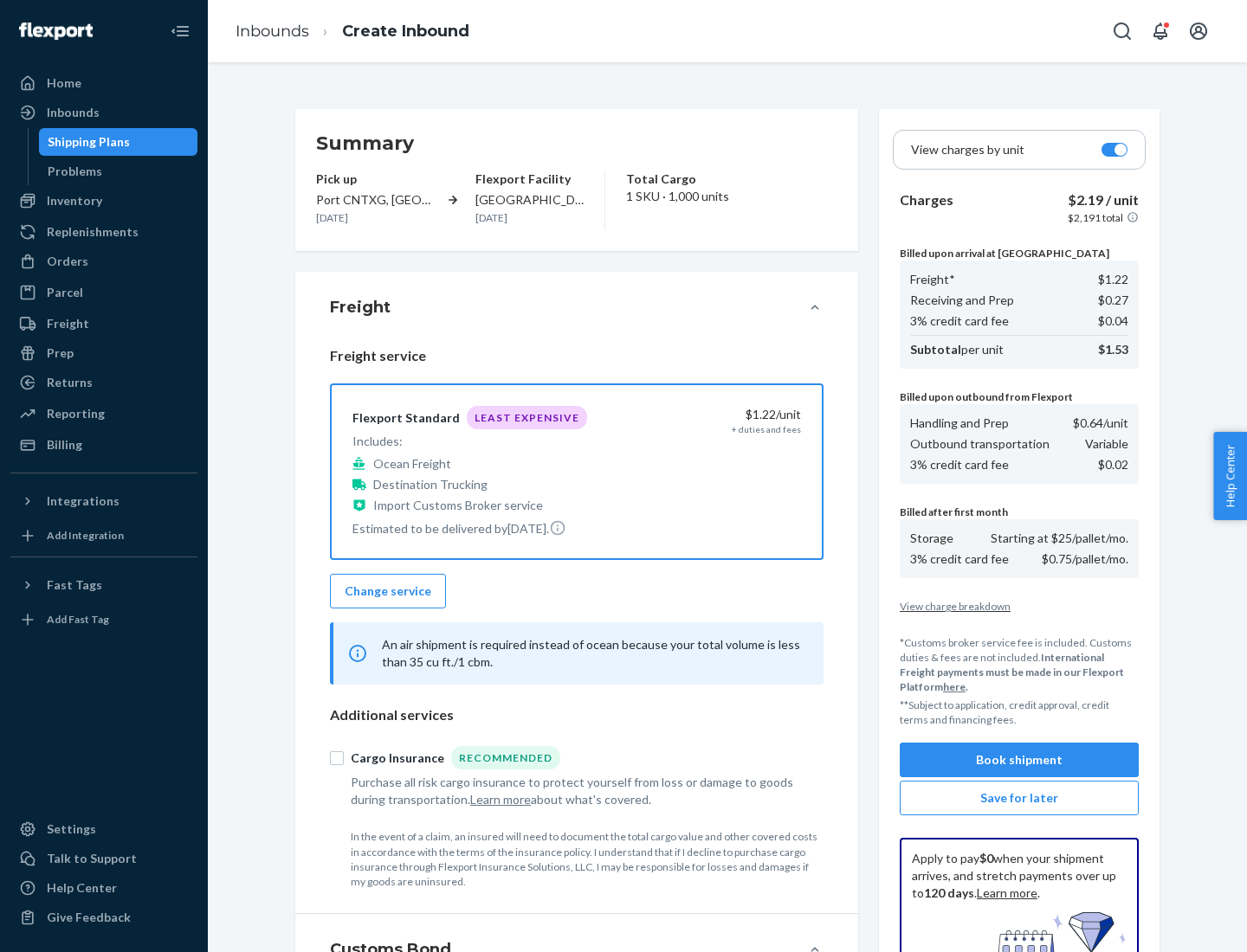
scroll to position [253, 0]
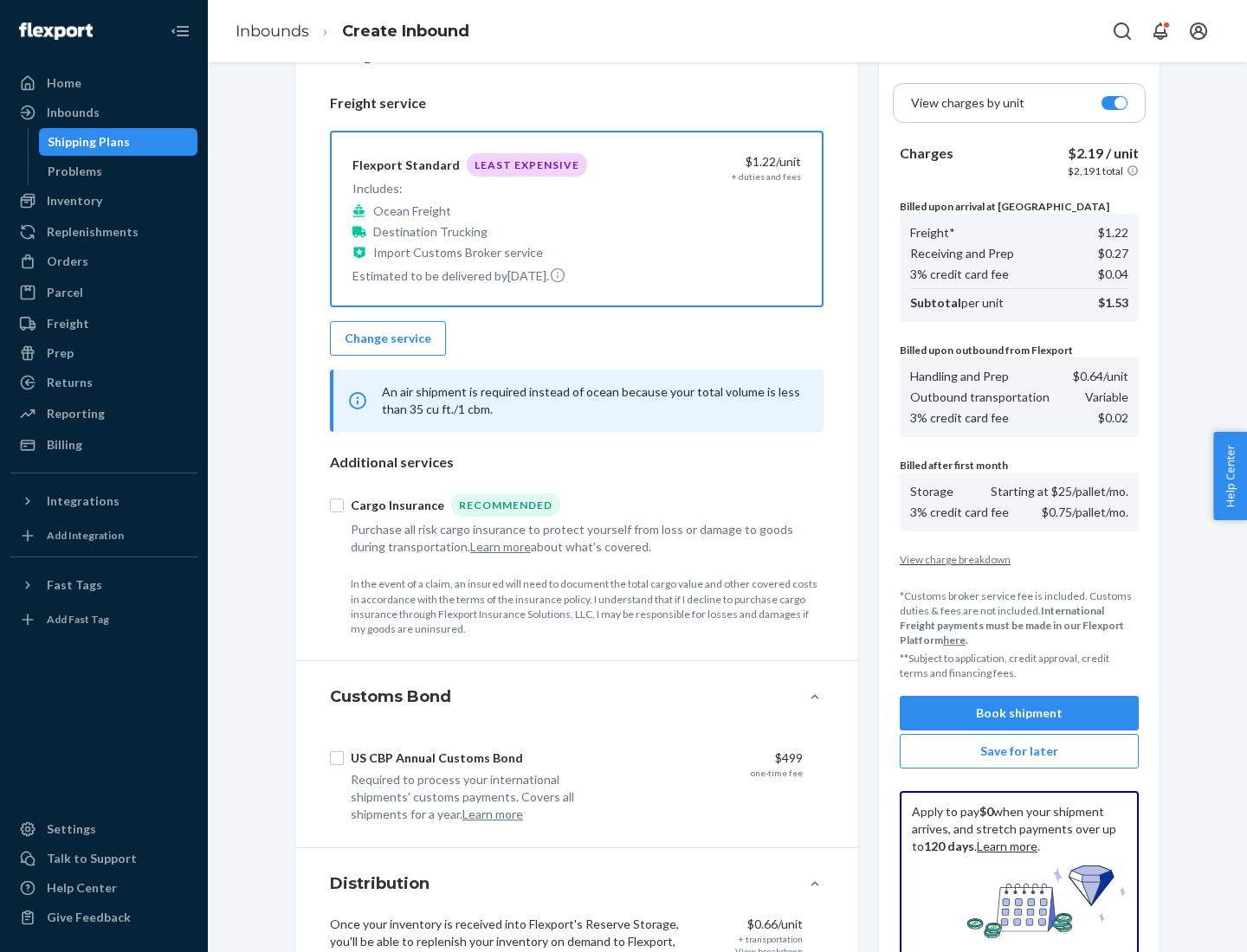
click at [1019, 714] on button "Book shipment" at bounding box center [1019, 713] width 239 height 35
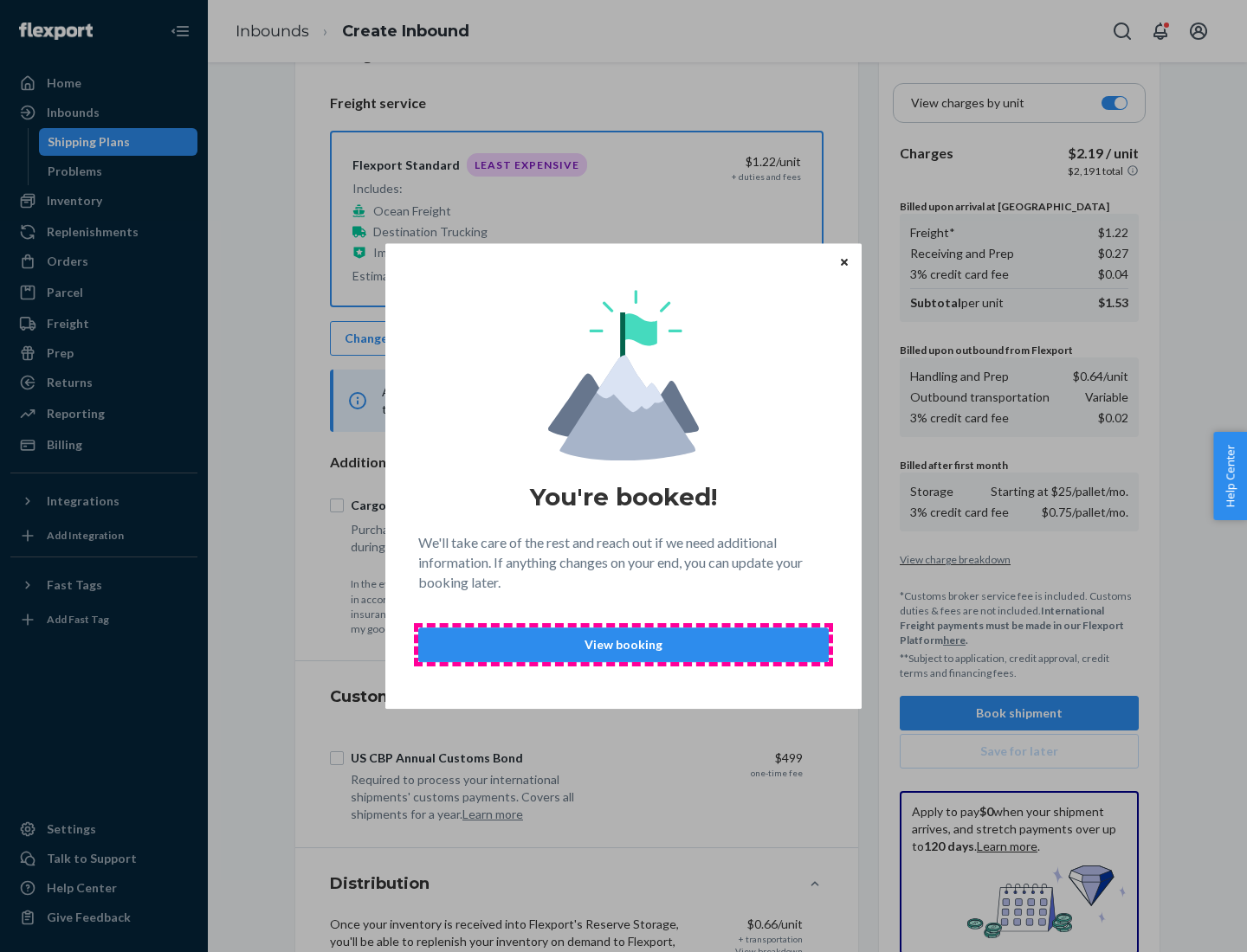
click at [624, 644] on p "View booking" at bounding box center [624, 644] width 381 height 17
